Goal: Task Accomplishment & Management: Manage account settings

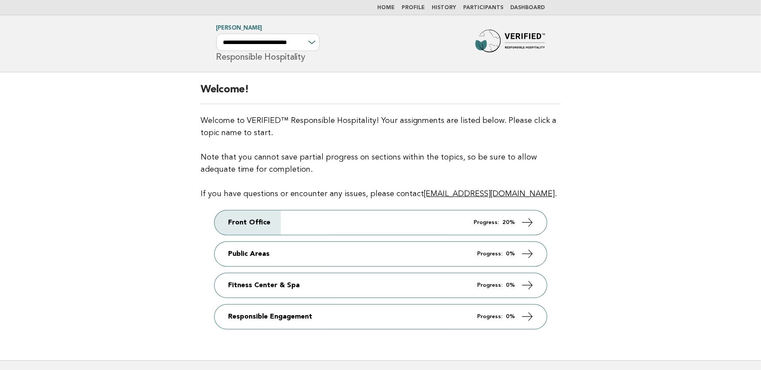
click at [476, 6] on link "Participants" at bounding box center [484, 7] width 40 height 5
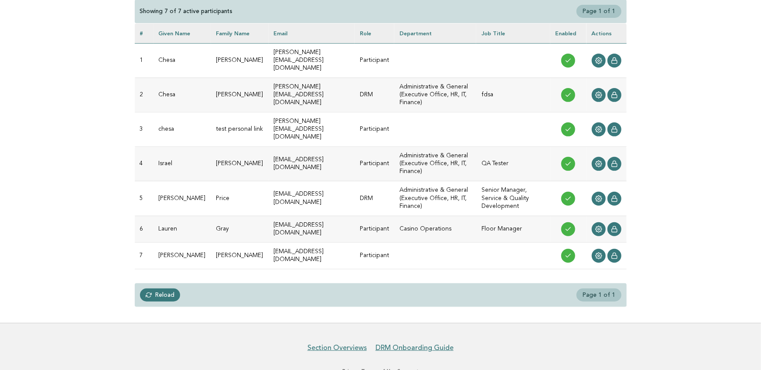
scroll to position [122, 0]
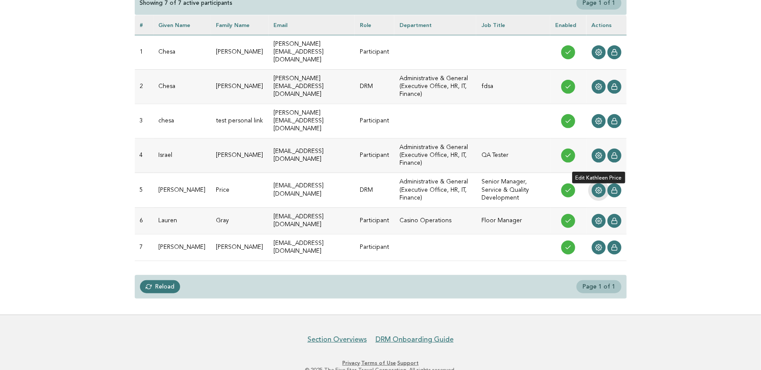
click at [599, 190] on circle at bounding box center [599, 191] width 2 height 2
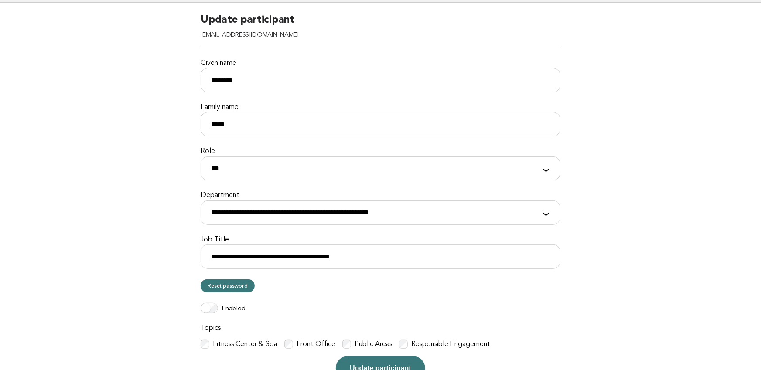
scroll to position [167, 0]
